Goal: Register for event/course

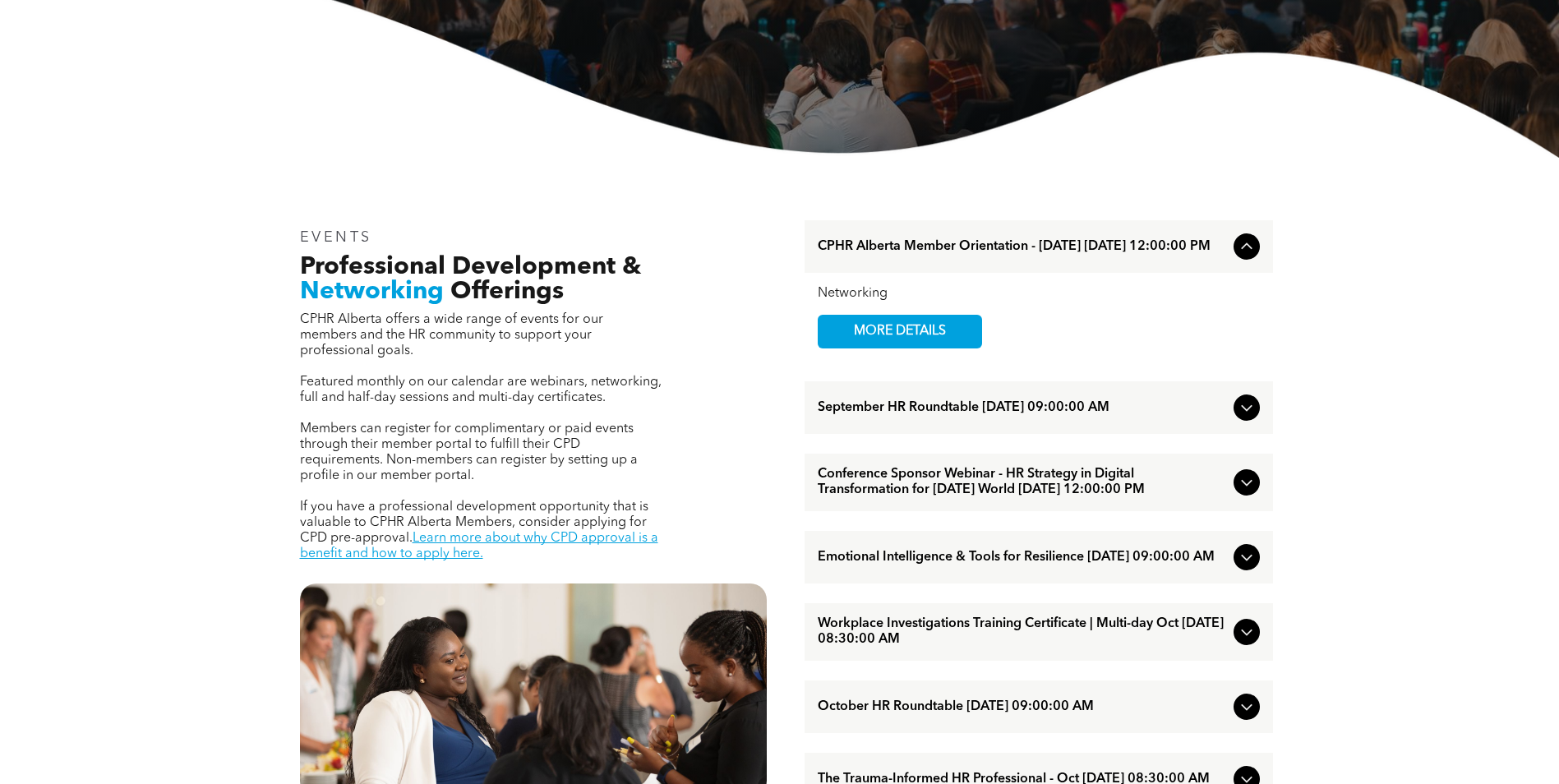
scroll to position [493, 0]
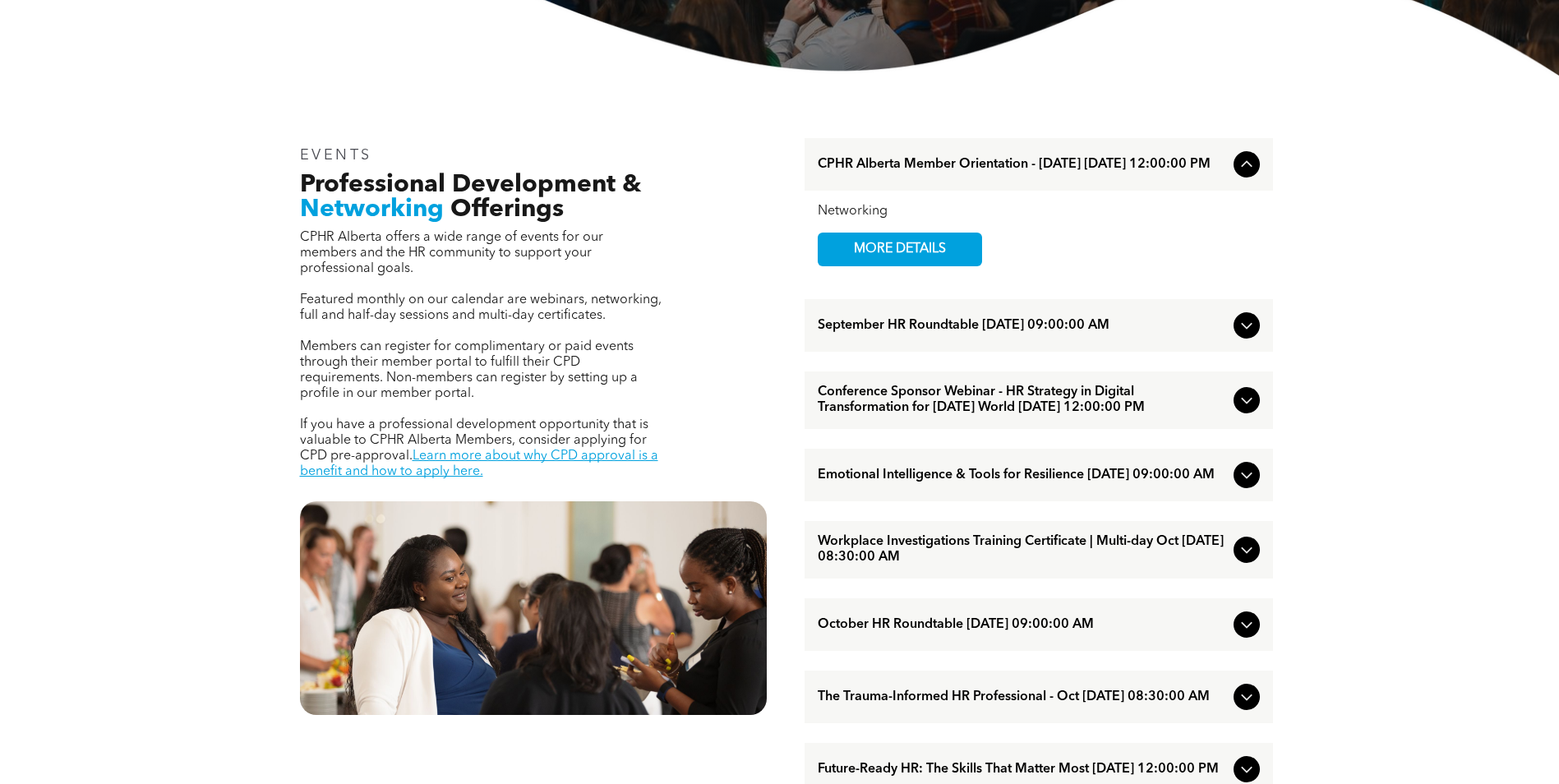
click at [1245, 560] on icon at bounding box center [1247, 550] width 20 height 20
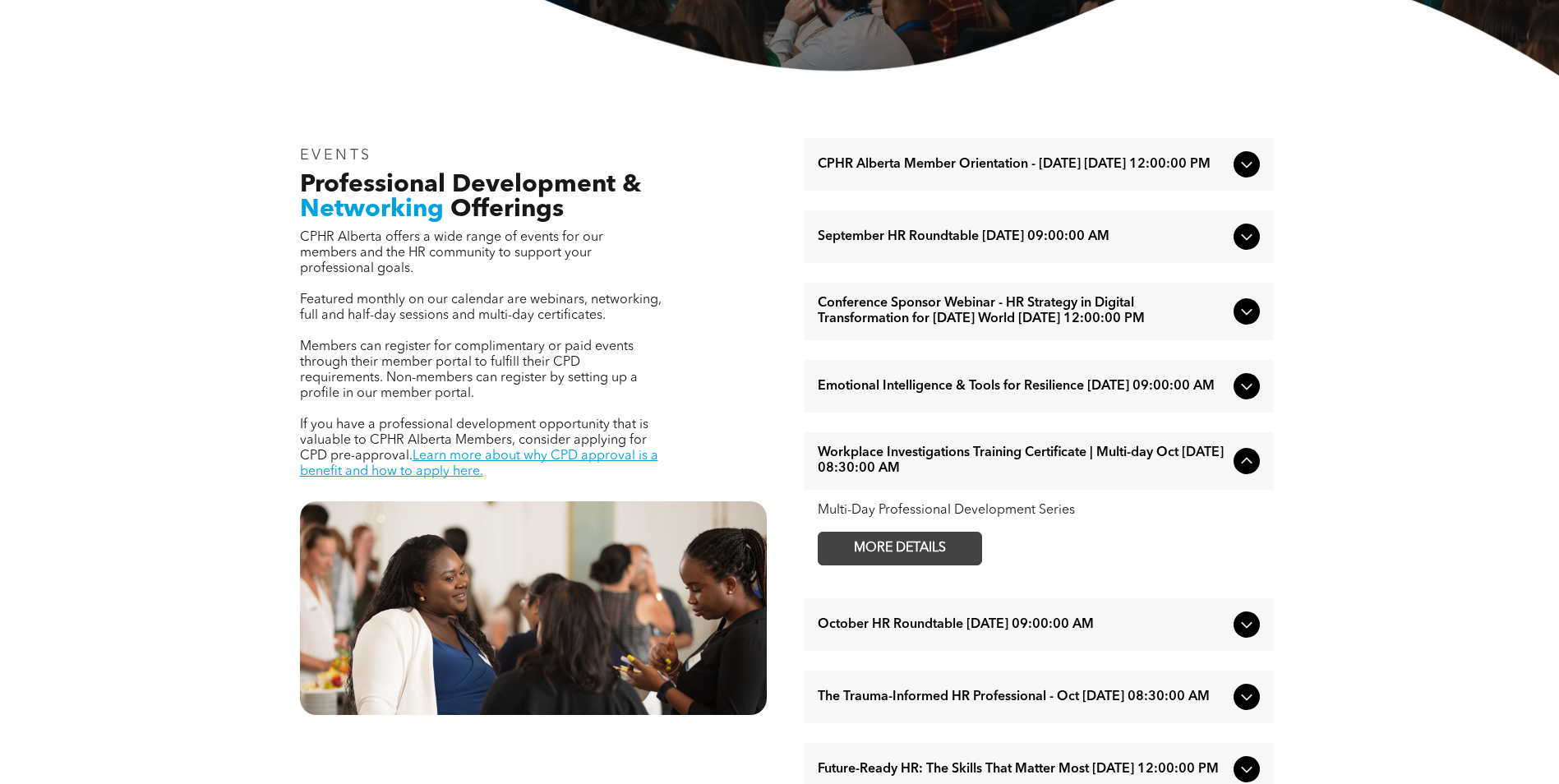
click at [902, 564] on span "MORE DETAILS" at bounding box center [900, 548] width 130 height 32
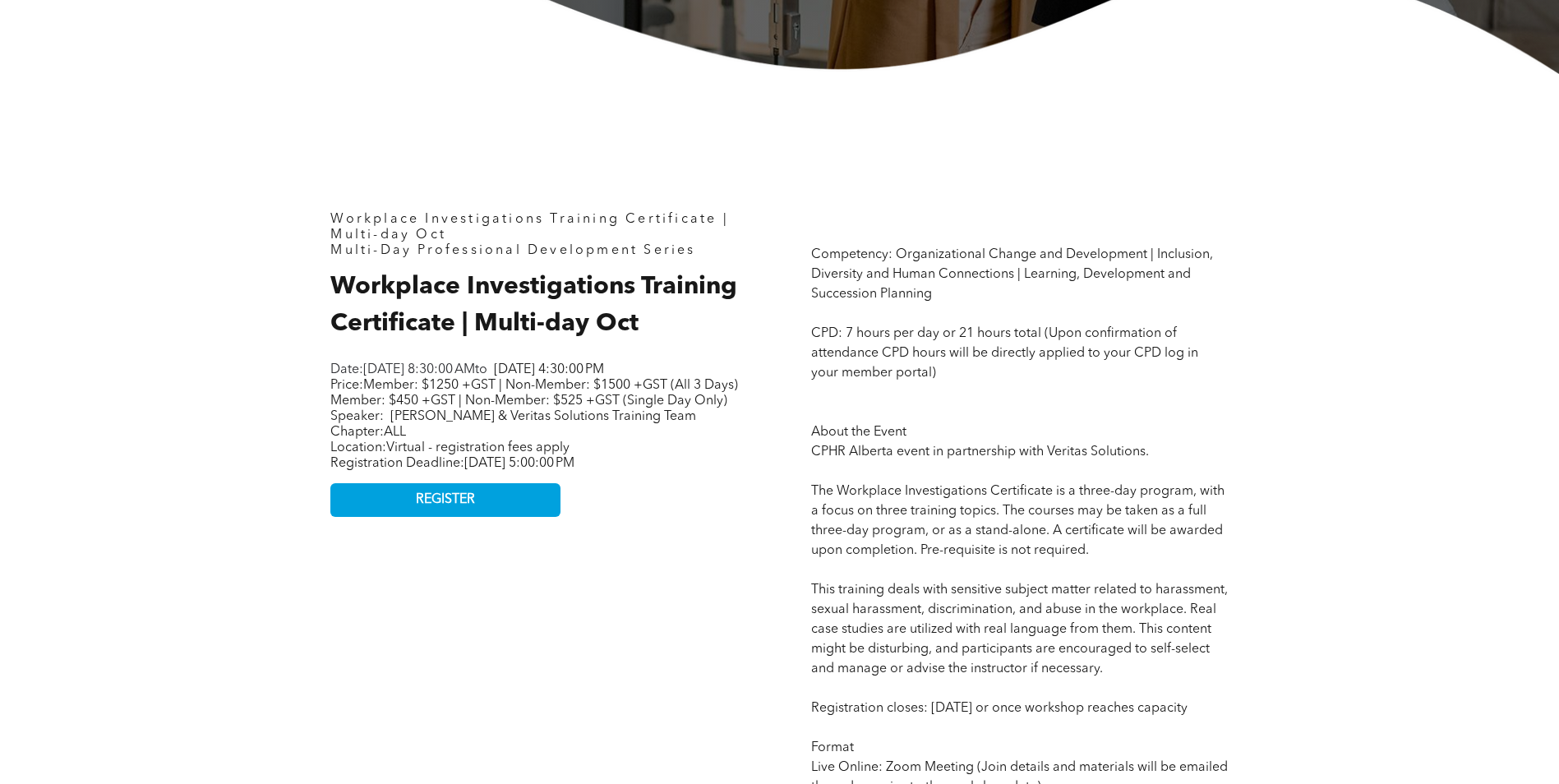
scroll to position [658, 0]
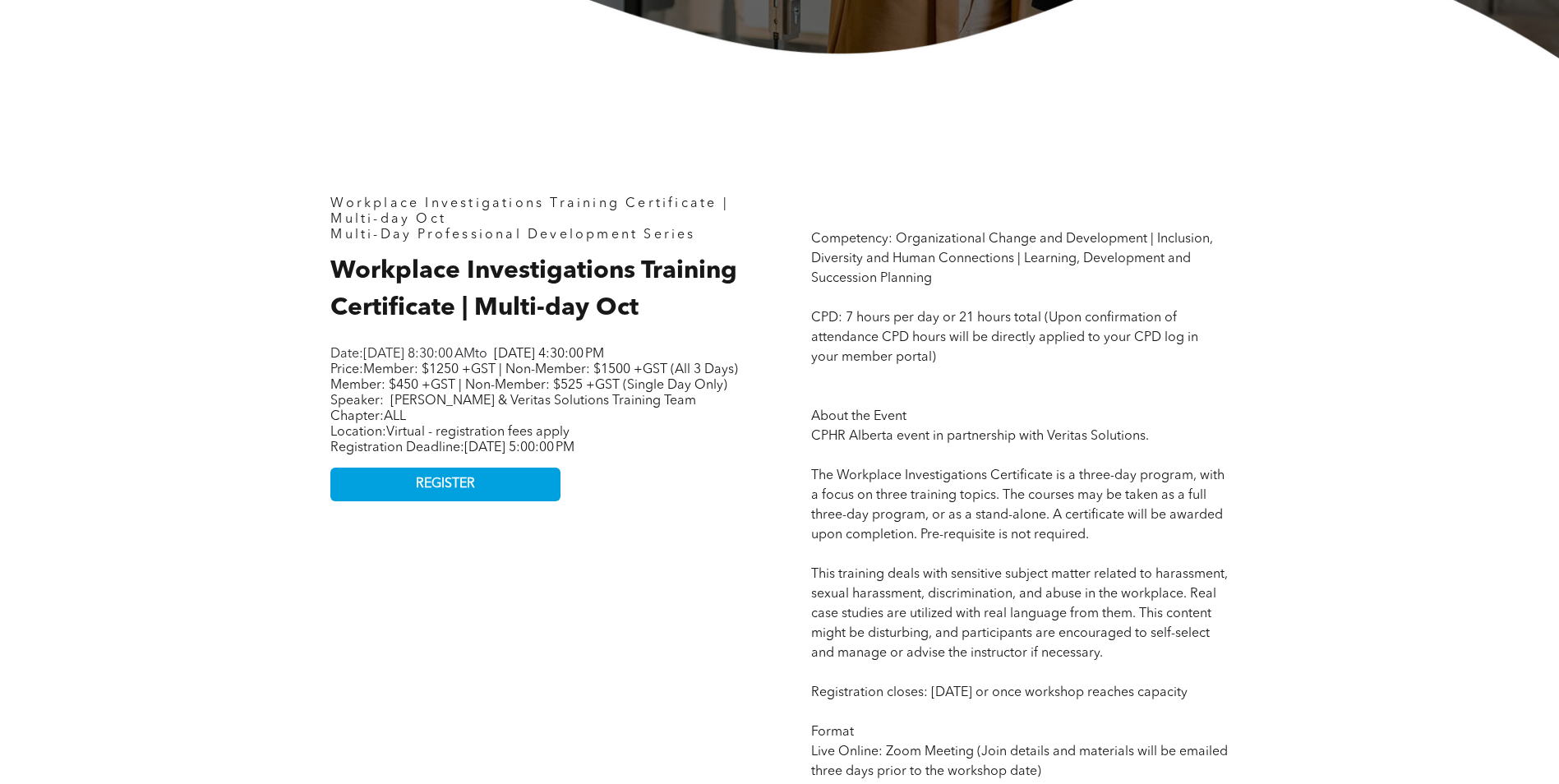
click at [446, 492] on span "REGISTER" at bounding box center [445, 485] width 59 height 16
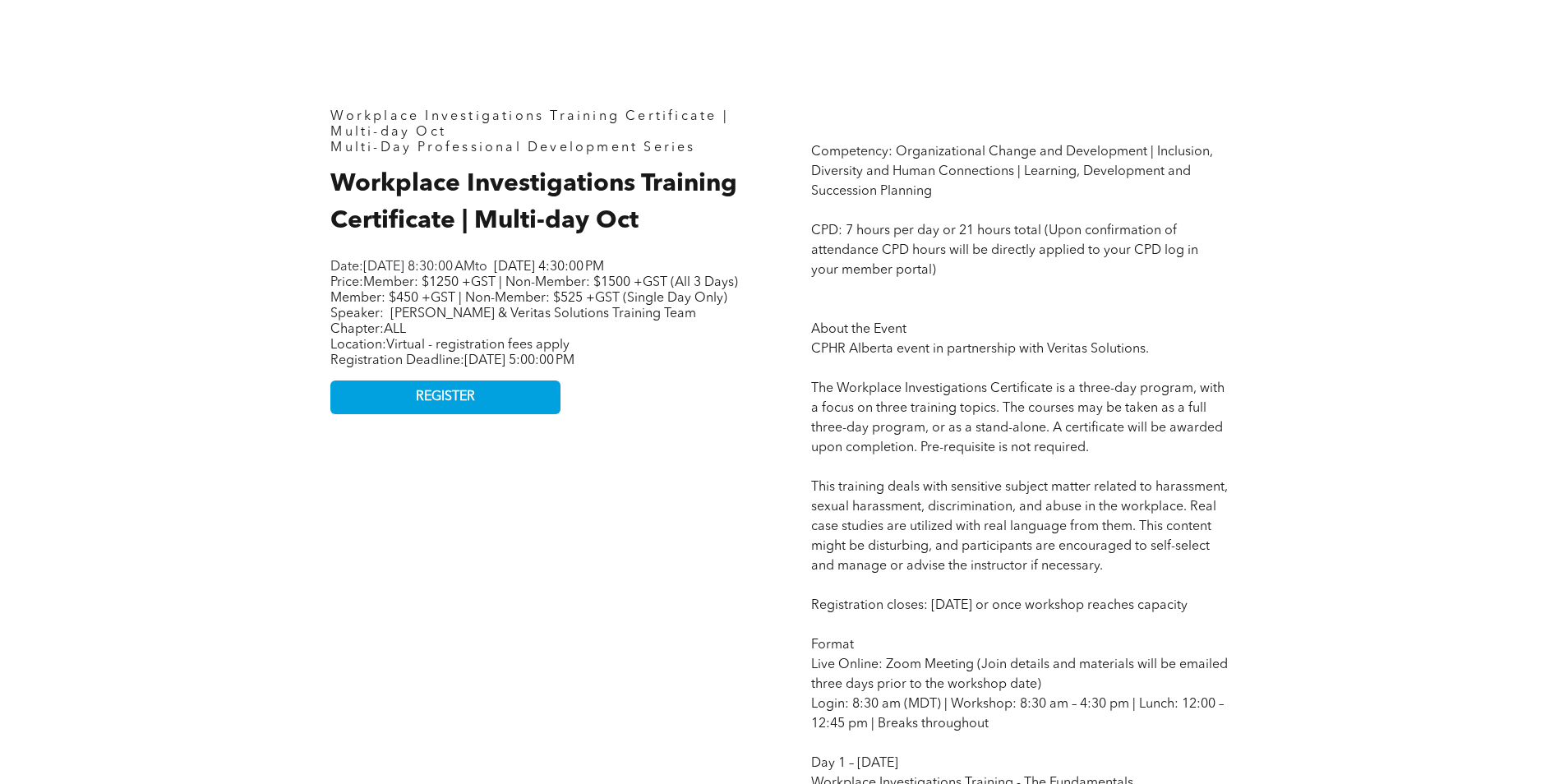
scroll to position [575, 0]
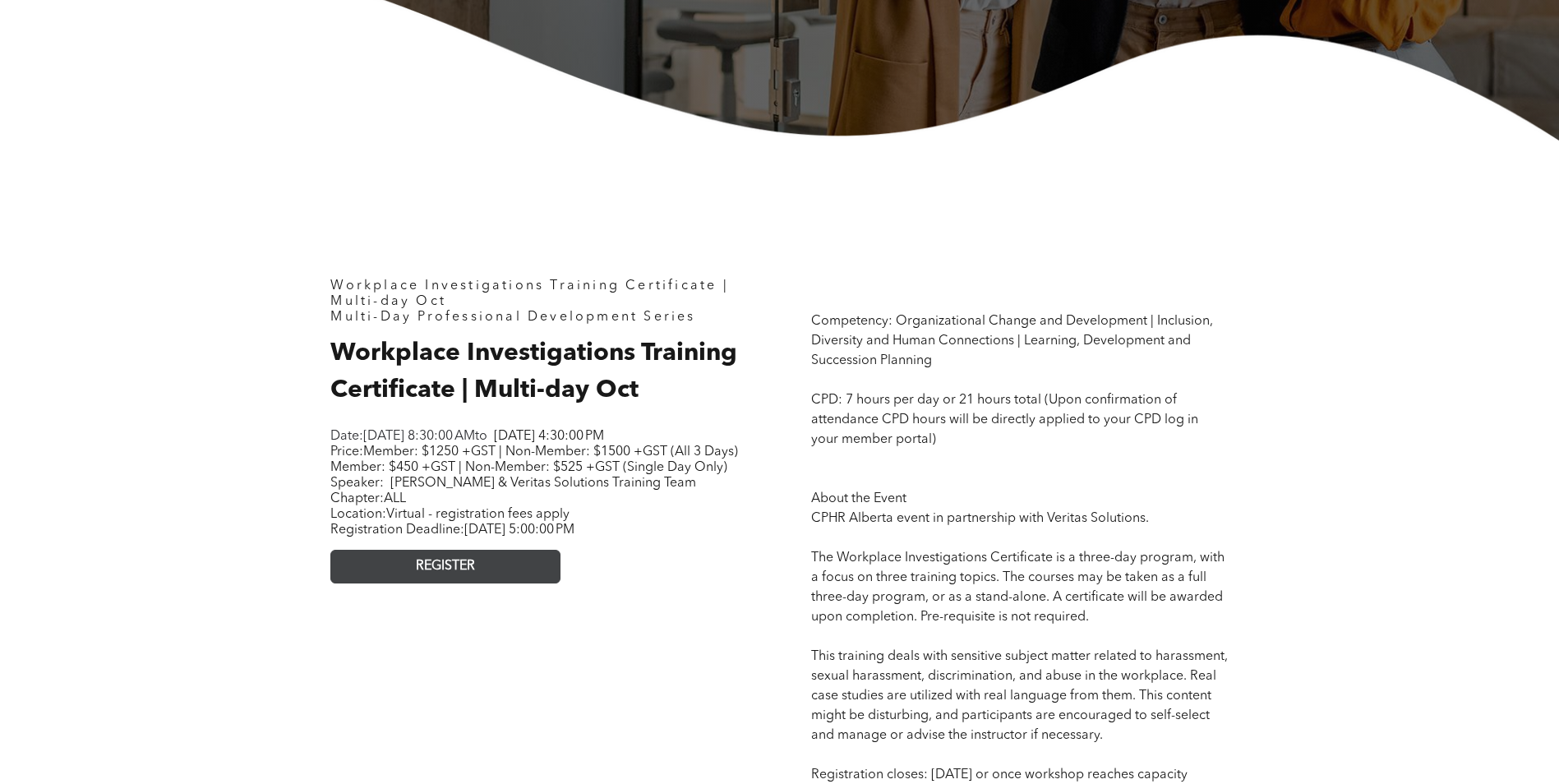
click at [418, 574] on span "REGISTER" at bounding box center [445, 567] width 59 height 16
click at [475, 574] on span "REGISTER" at bounding box center [445, 567] width 59 height 16
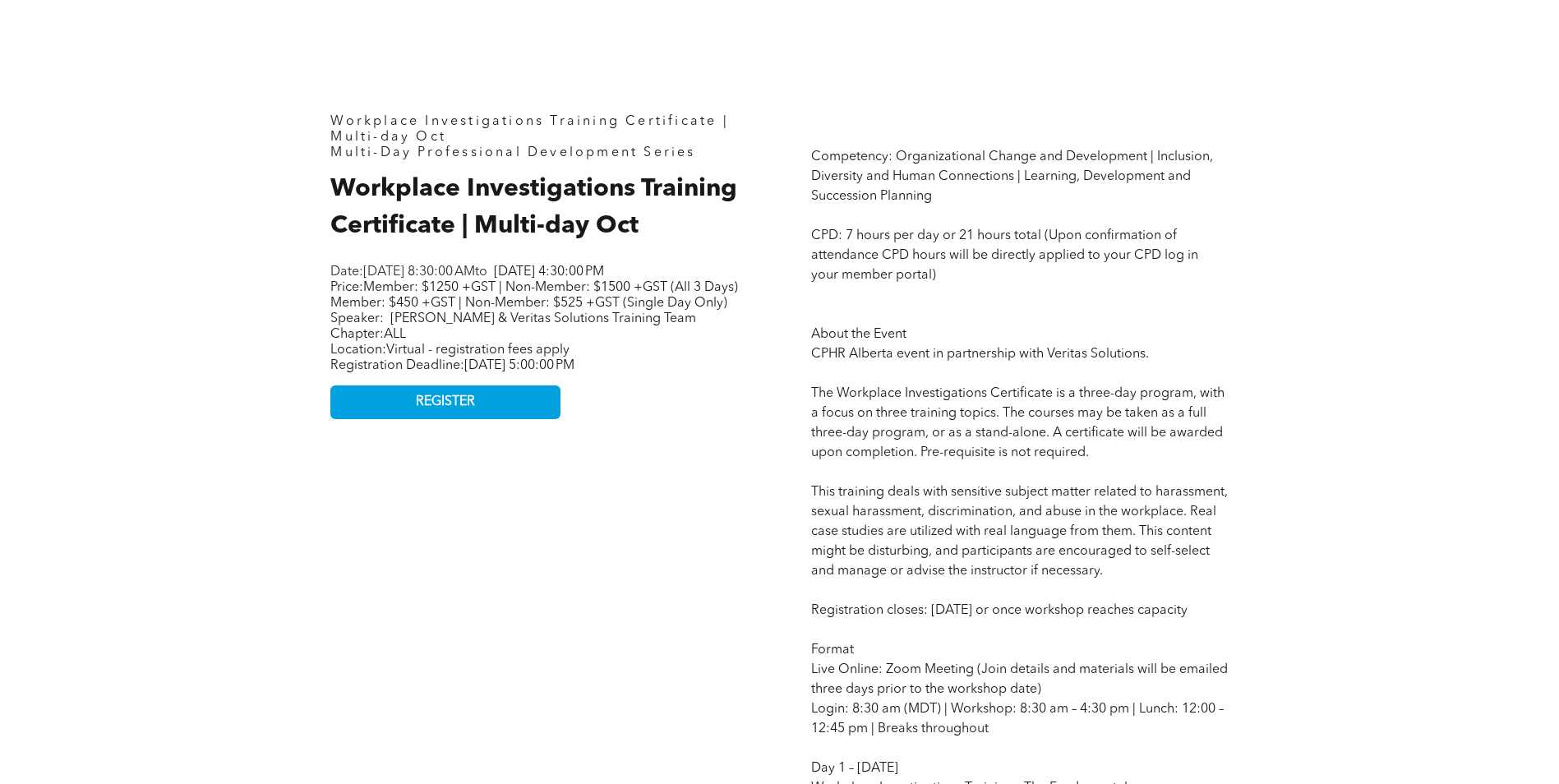
scroll to position [247, 0]
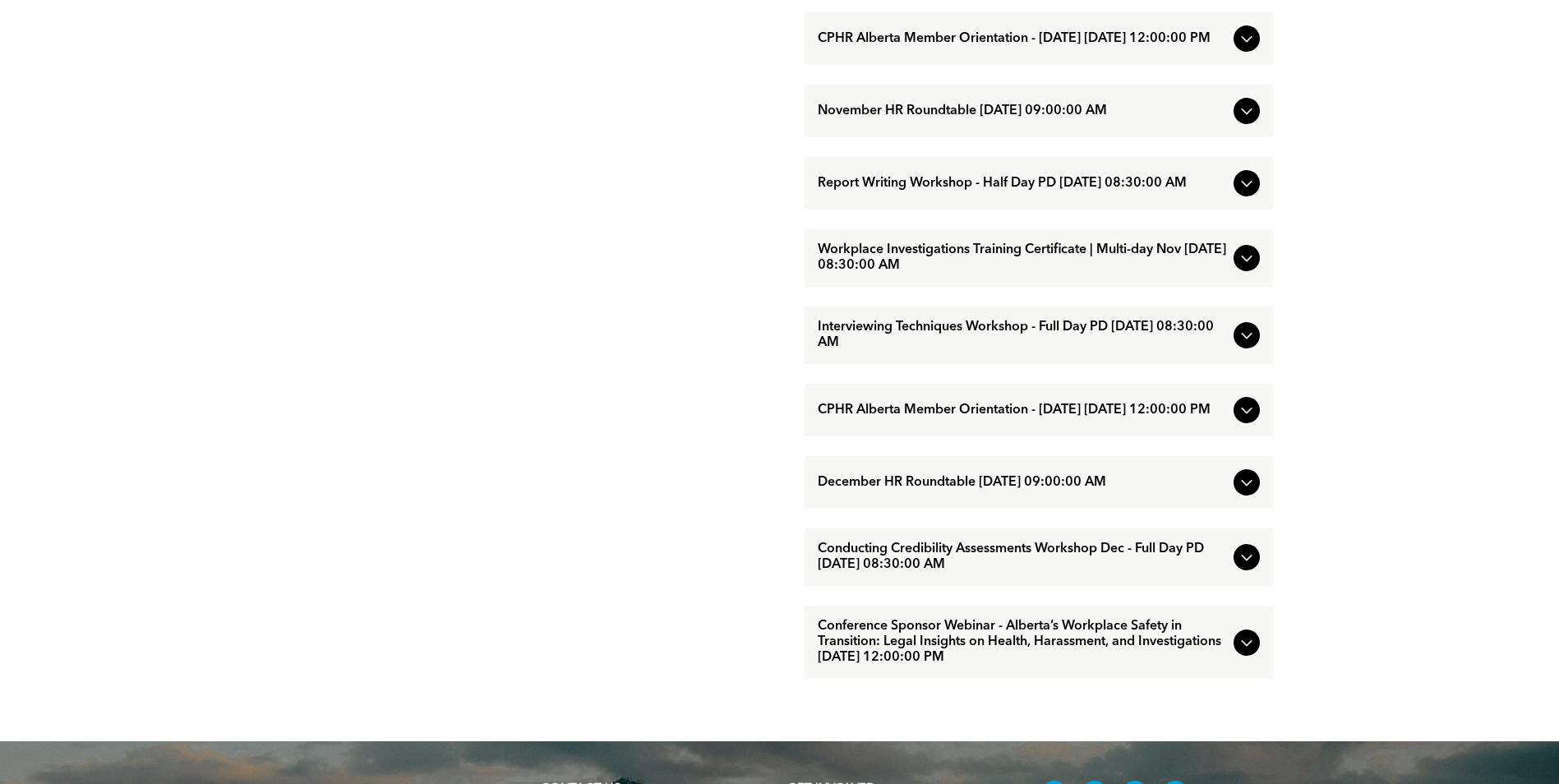
scroll to position [1479, 0]
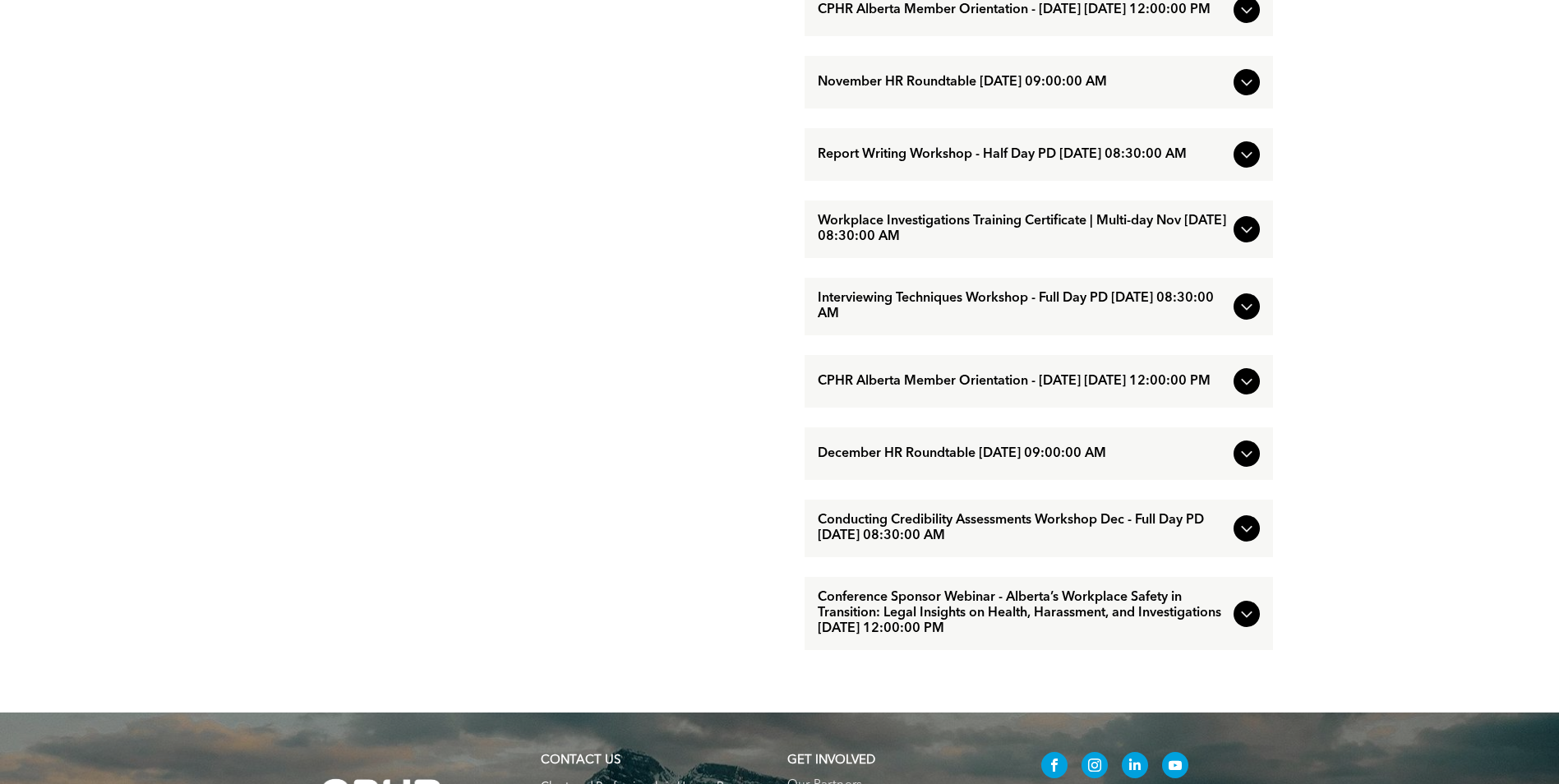
click at [1248, 311] on icon at bounding box center [1246, 307] width 11 height 6
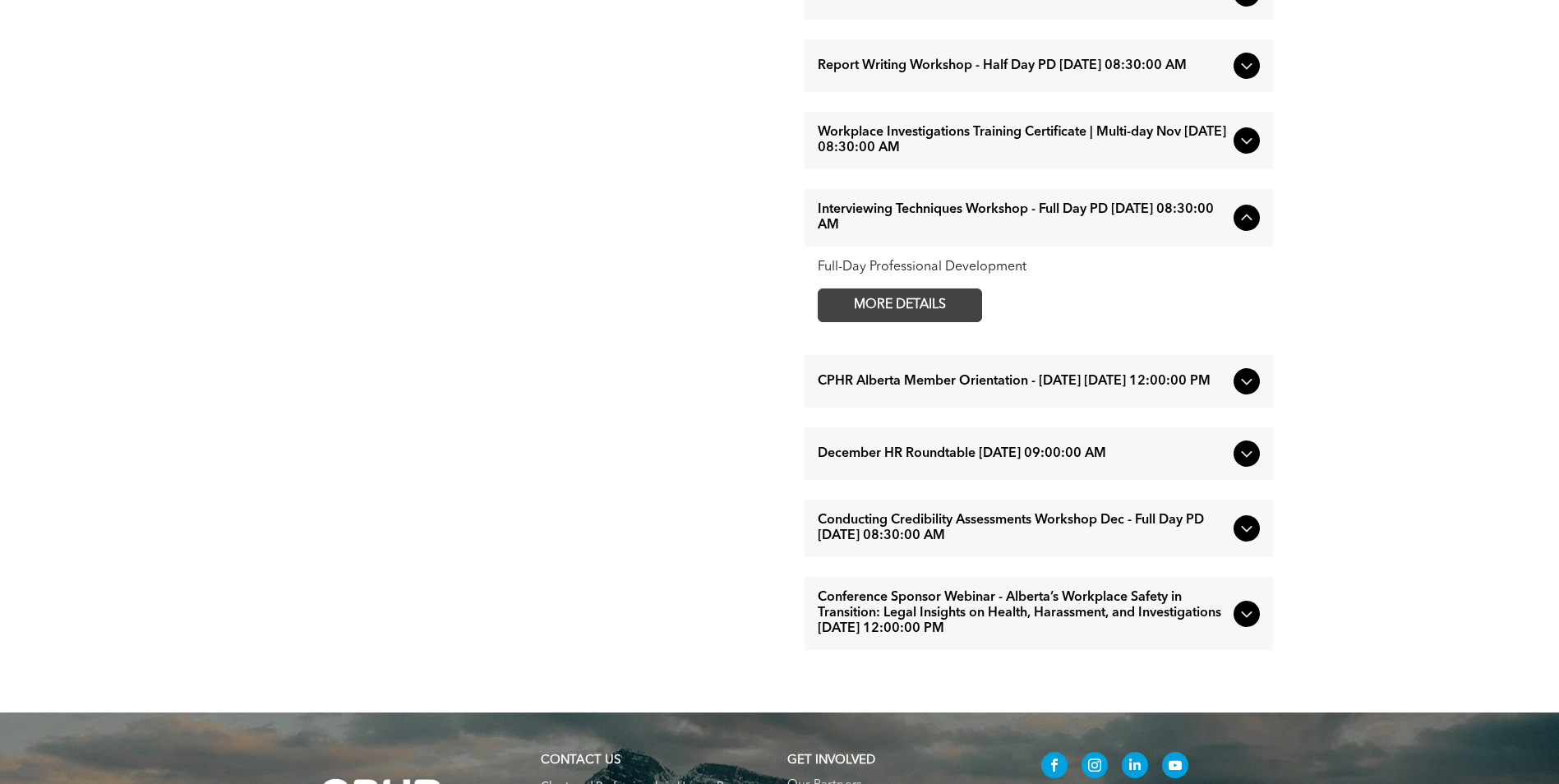
click at [930, 321] on span "MORE DETAILS" at bounding box center [900, 305] width 130 height 32
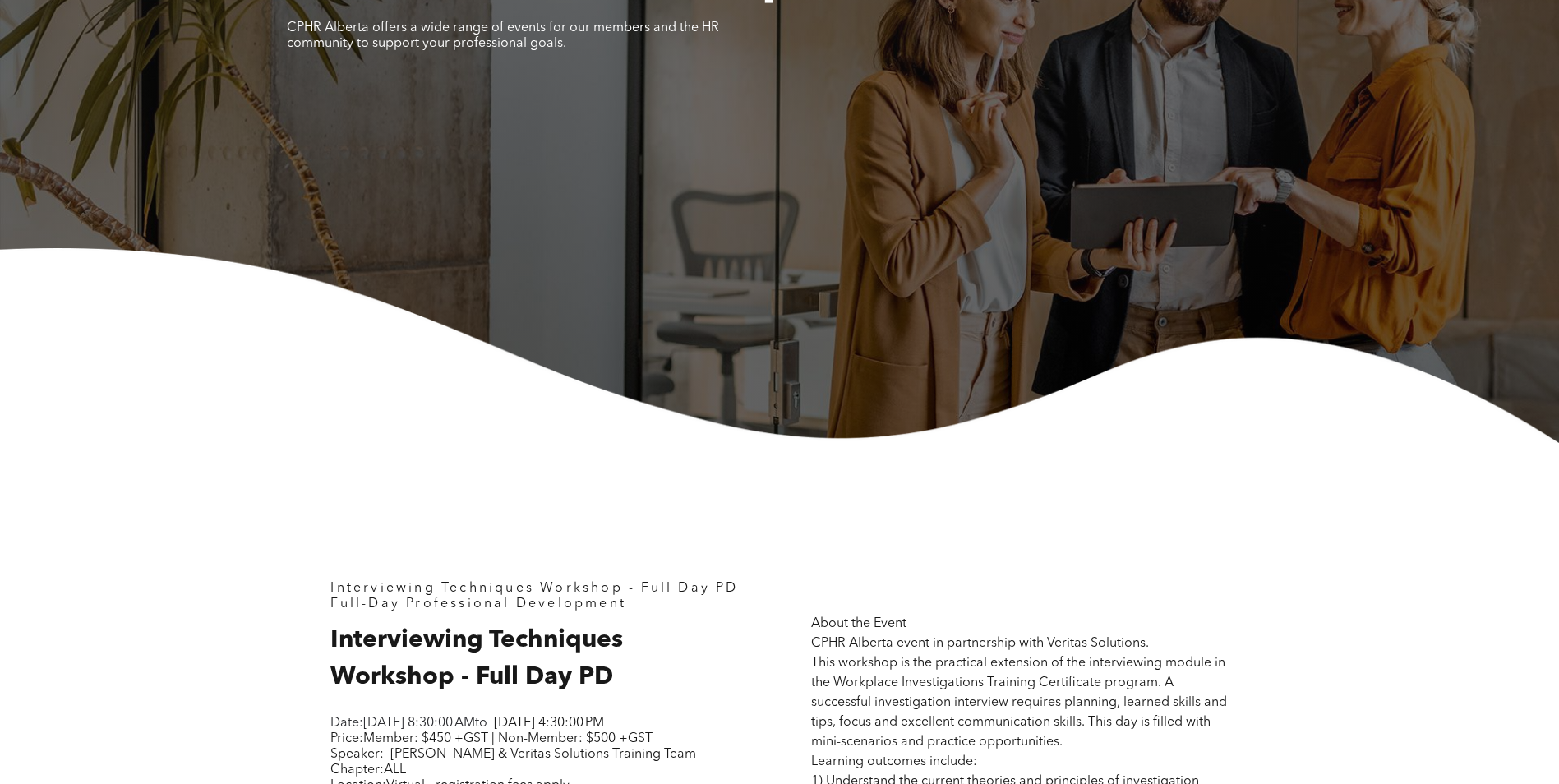
scroll to position [247, 0]
